Goal: Check status: Check status

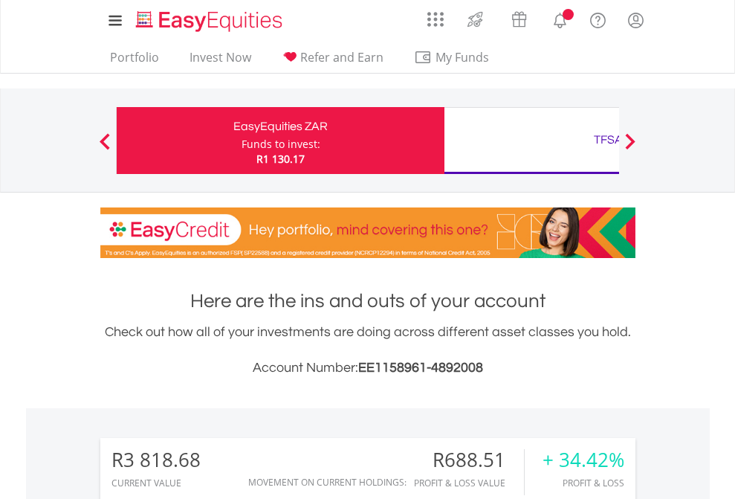
scroll to position [143, 233]
click at [241, 140] on div "Funds to invest:" at bounding box center [280, 144] width 79 height 15
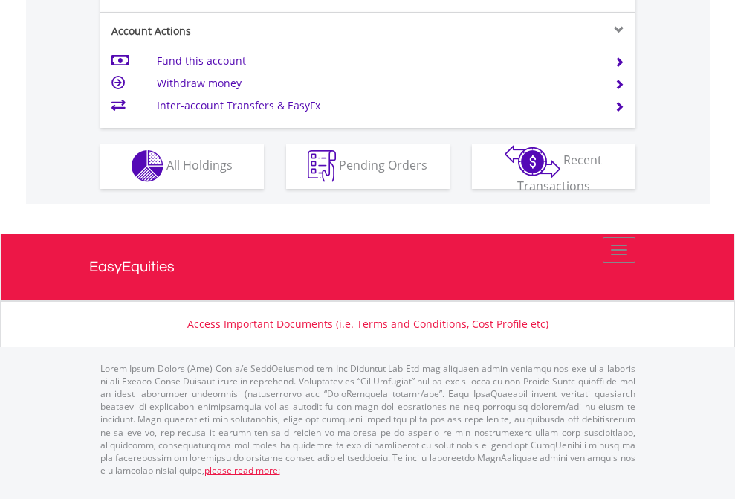
scroll to position [1390, 0]
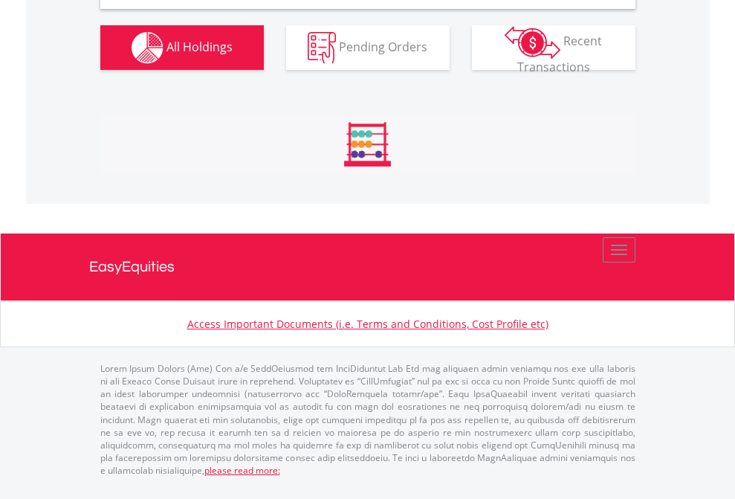
scroll to position [1410, 0]
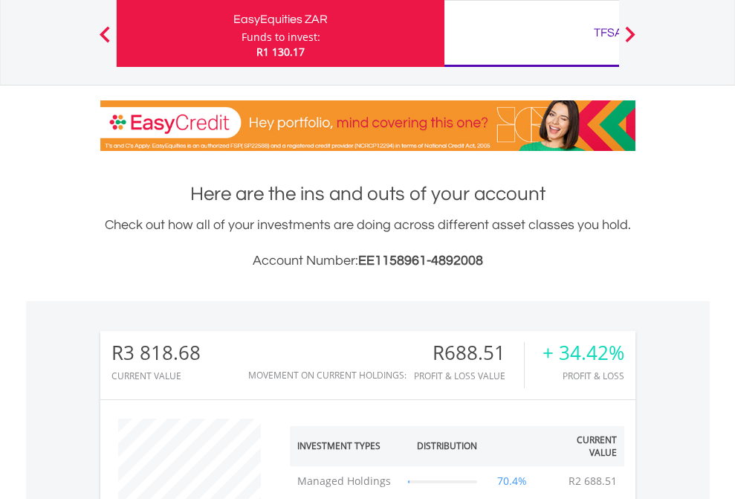
scroll to position [143, 233]
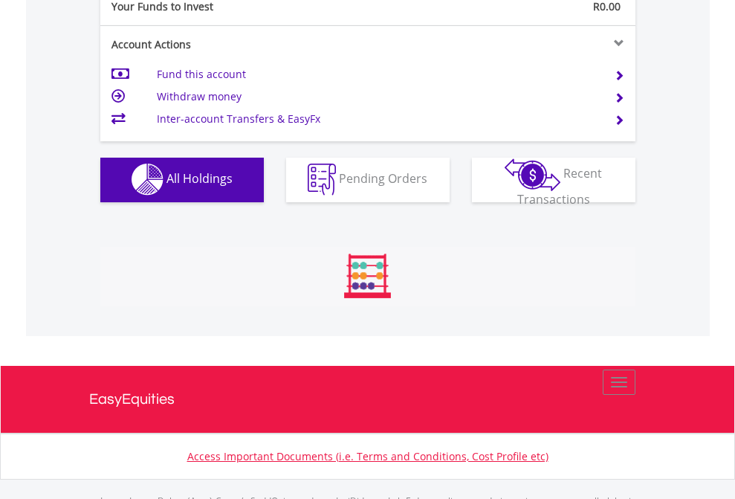
scroll to position [1471, 0]
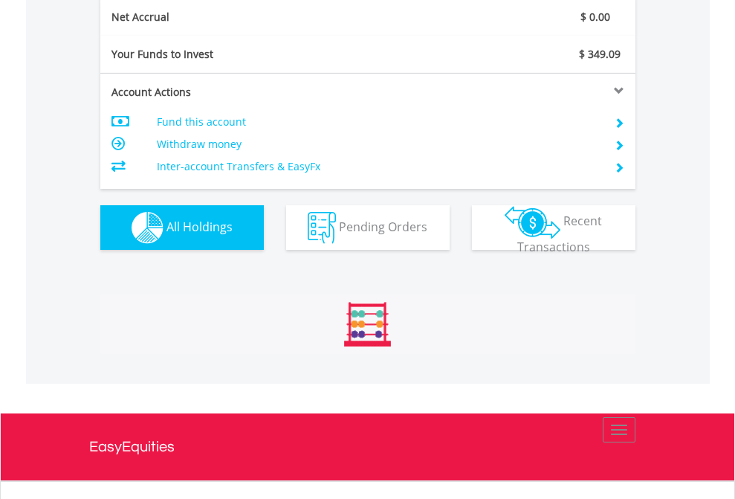
scroll to position [1682, 0]
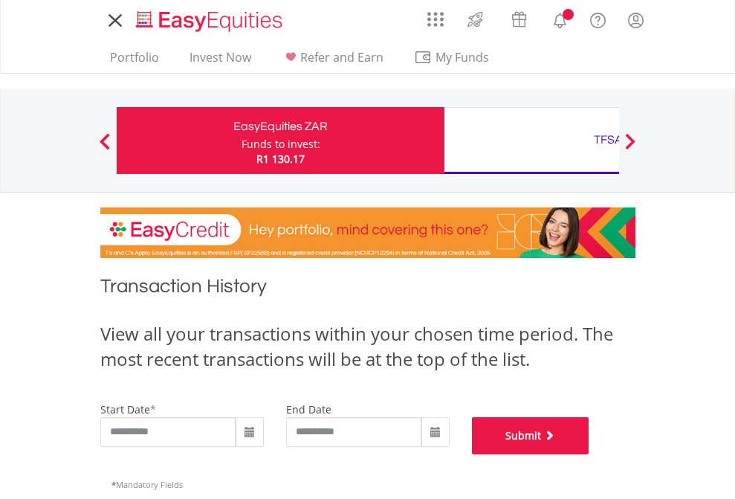
click at [589, 454] on button "Submit" at bounding box center [530, 435] width 117 height 37
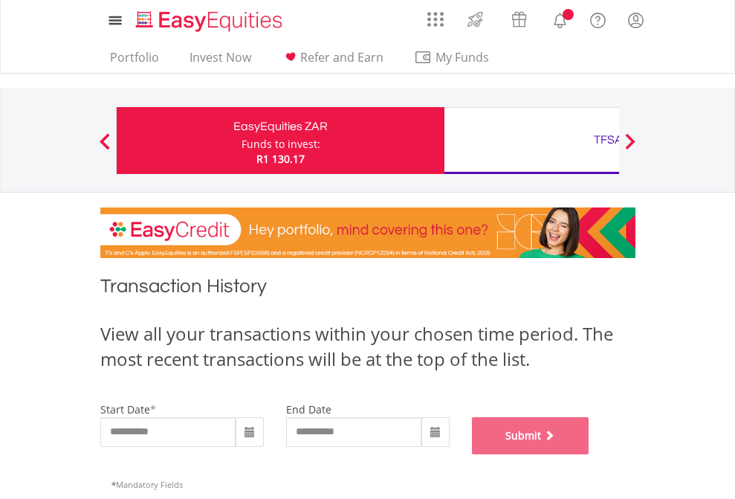
scroll to position [603, 0]
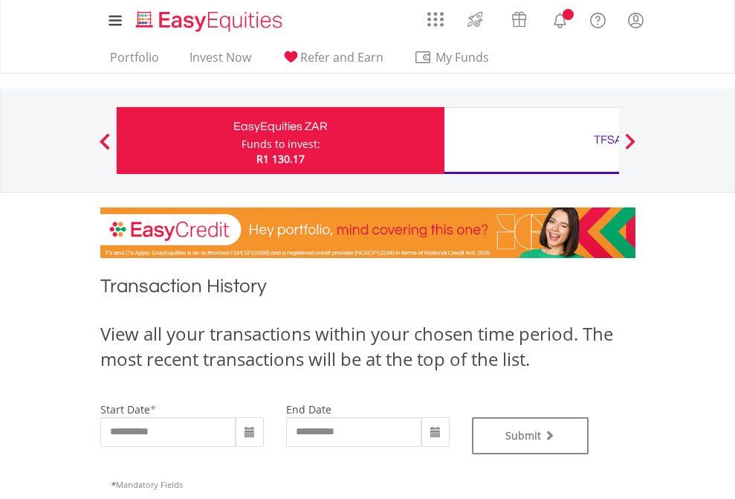
click at [531, 140] on div "TFSA" at bounding box center [608, 139] width 310 height 21
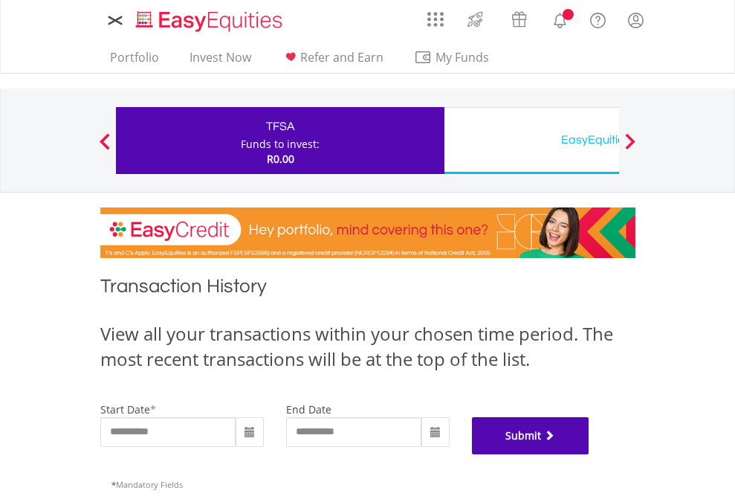
click at [589, 454] on button "Submit" at bounding box center [530, 435] width 117 height 37
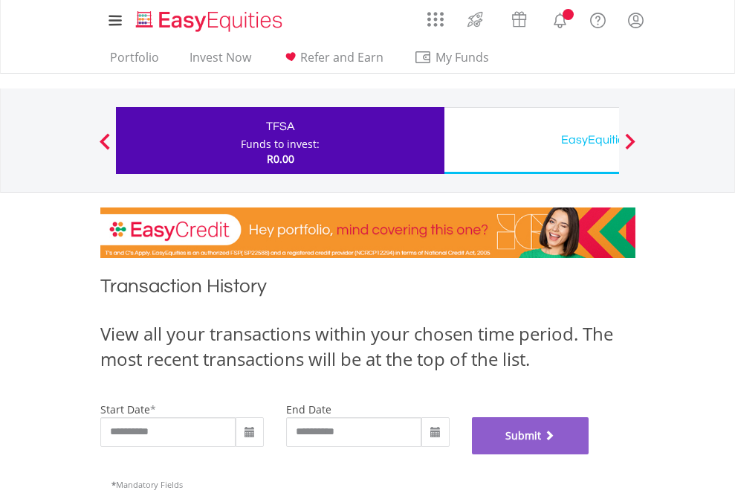
scroll to position [603, 0]
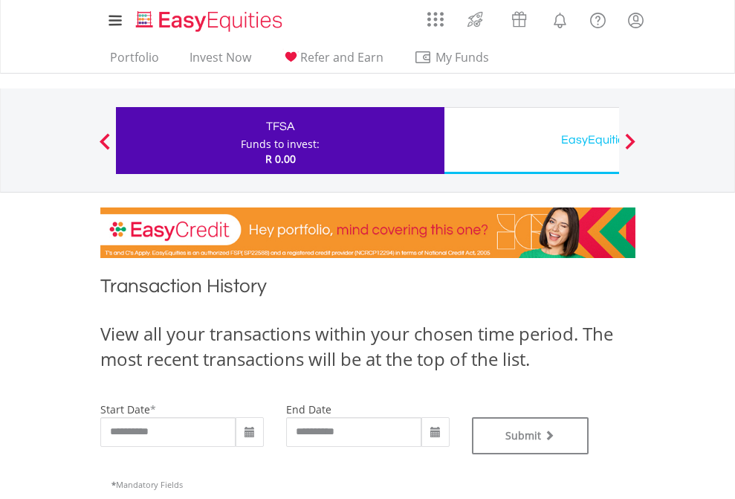
click at [531, 140] on div "EasyEquities USD" at bounding box center [608, 139] width 310 height 21
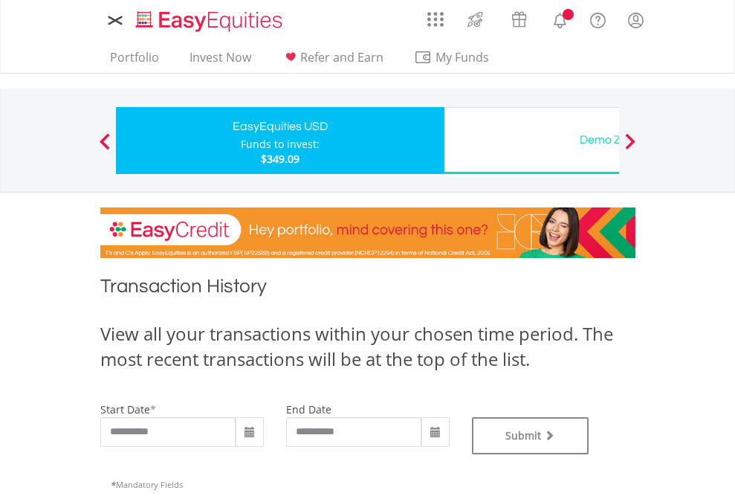
type input "**********"
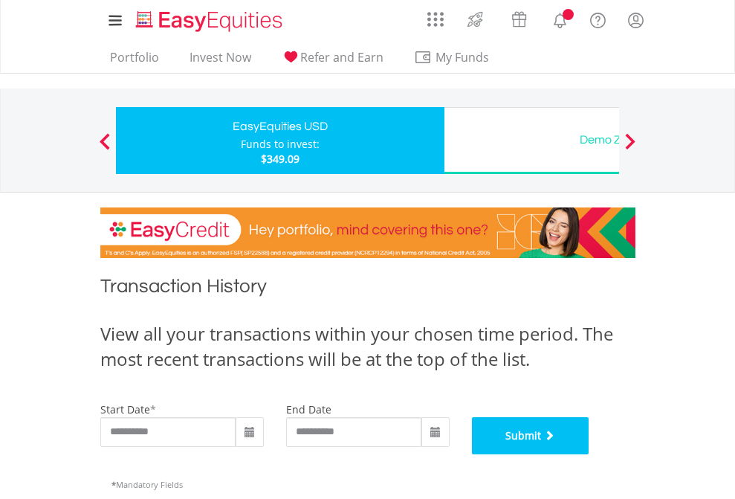
click at [589, 454] on button "Submit" at bounding box center [530, 435] width 117 height 37
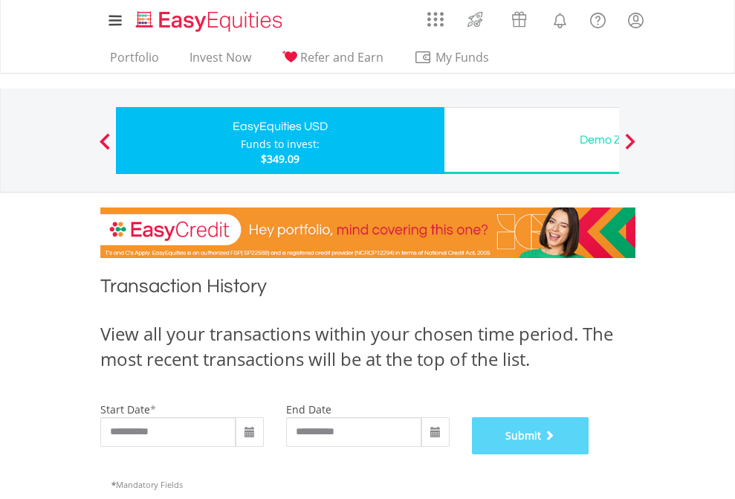
scroll to position [603, 0]
